Goal: Find specific page/section: Find specific page/section

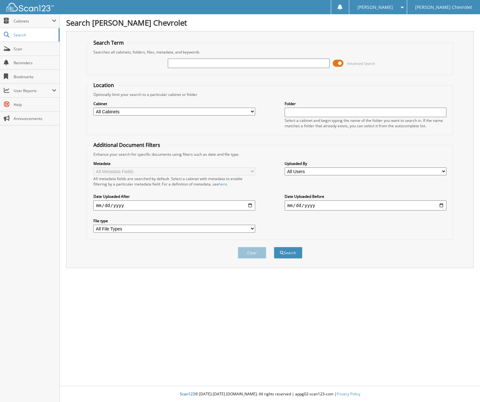
click at [338, 63] on span at bounding box center [337, 63] width 11 height 9
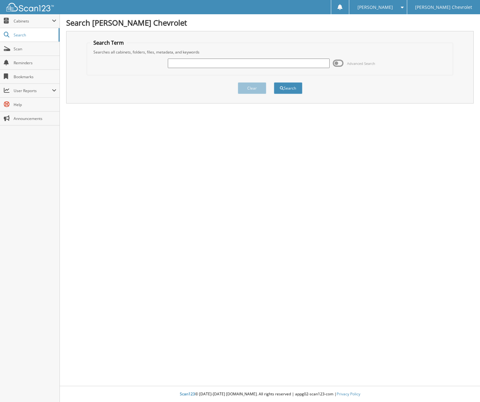
click at [190, 62] on input "text" at bounding box center [248, 63] width 161 height 9
type input "T6265"
click at [275, 86] on button "Search" at bounding box center [288, 88] width 28 height 12
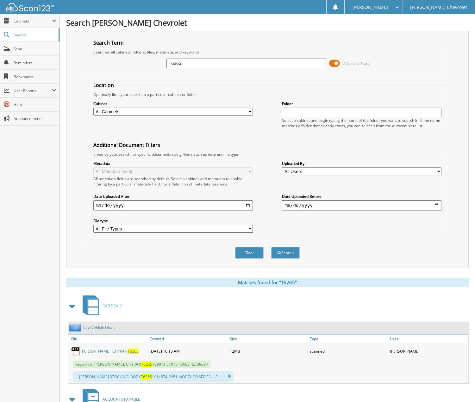
click at [337, 60] on span at bounding box center [334, 63] width 11 height 9
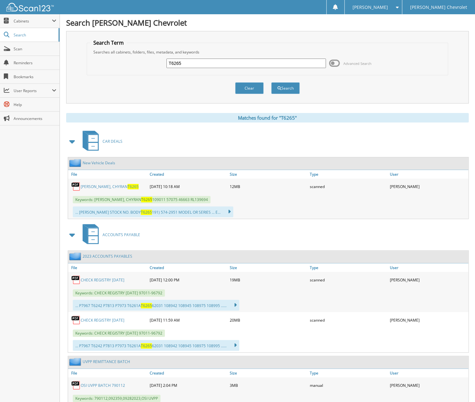
click at [127, 184] on span "T6265" at bounding box center [132, 186] width 11 height 5
